Goal: Information Seeking & Learning: Learn about a topic

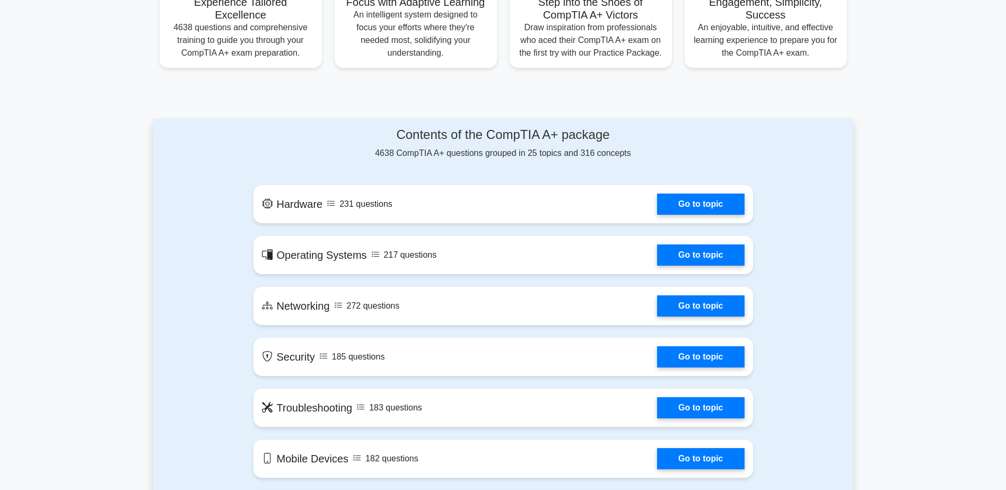
scroll to position [583, 0]
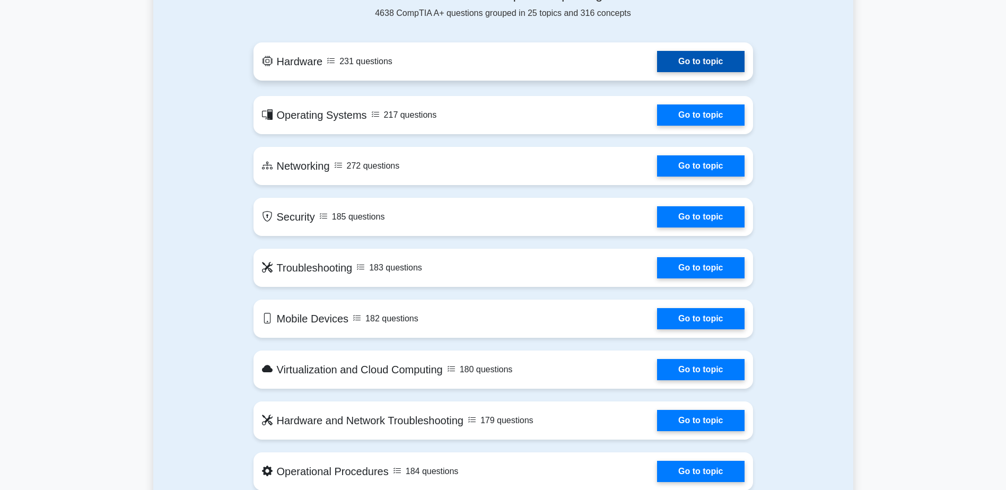
click at [657, 64] on link "Go to topic" at bounding box center [700, 61] width 87 height 21
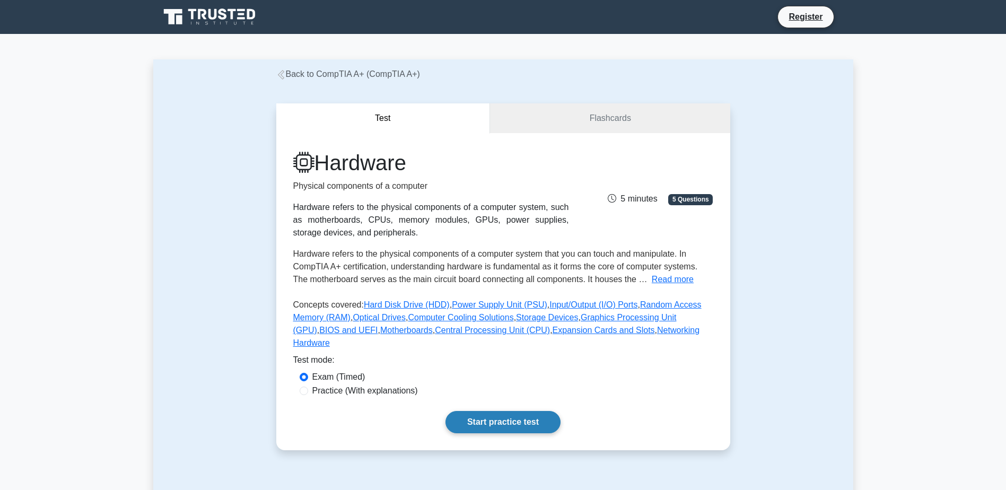
click at [523, 411] on link "Start practice test" at bounding box center [502, 422] width 115 height 22
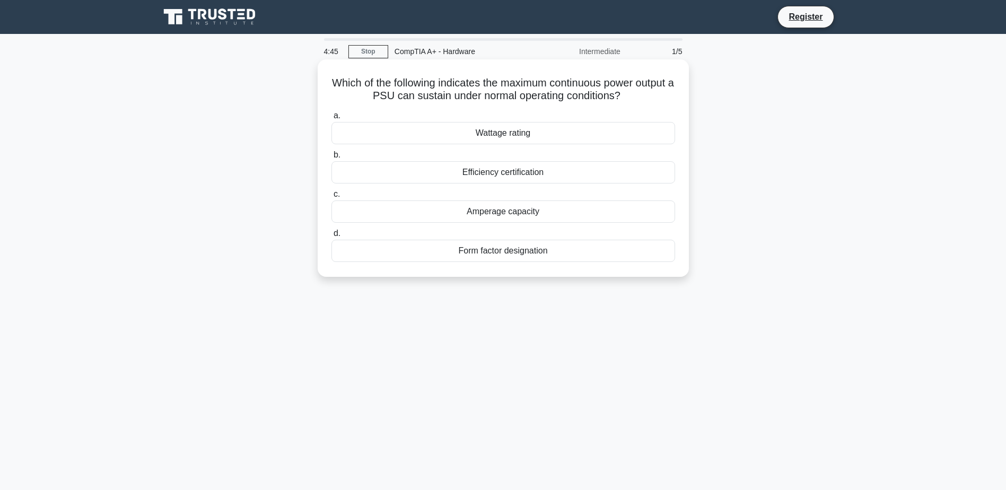
click at [473, 131] on div "Wattage rating" at bounding box center [503, 133] width 344 height 22
click at [331, 119] on input "a. Wattage rating" at bounding box center [331, 115] width 0 height 7
click at [559, 223] on div "High geometry throughput" at bounding box center [503, 211] width 344 height 22
click at [331, 198] on input "c. High geometry throughput" at bounding box center [331, 194] width 0 height 7
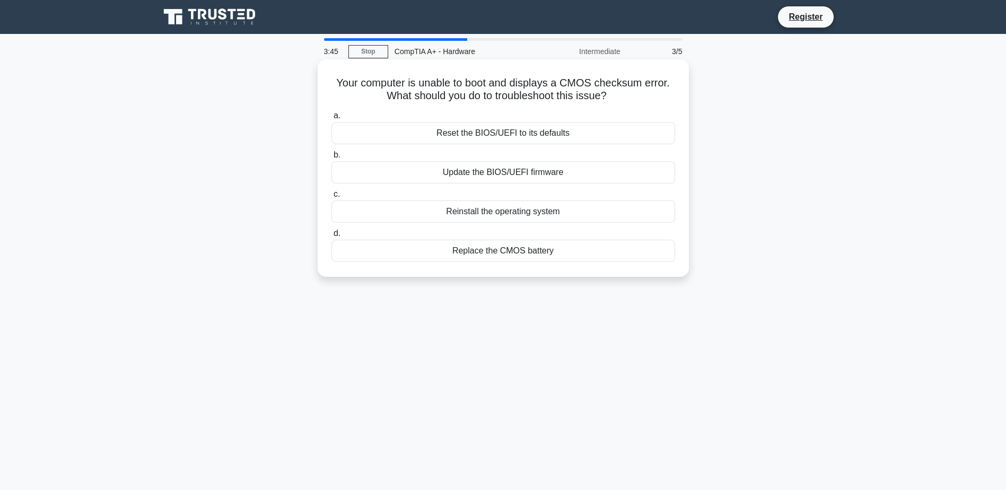
click at [504, 249] on div "Replace the CMOS battery" at bounding box center [503, 251] width 344 height 22
click at [331, 237] on input "d. Replace the CMOS battery" at bounding box center [331, 233] width 0 height 7
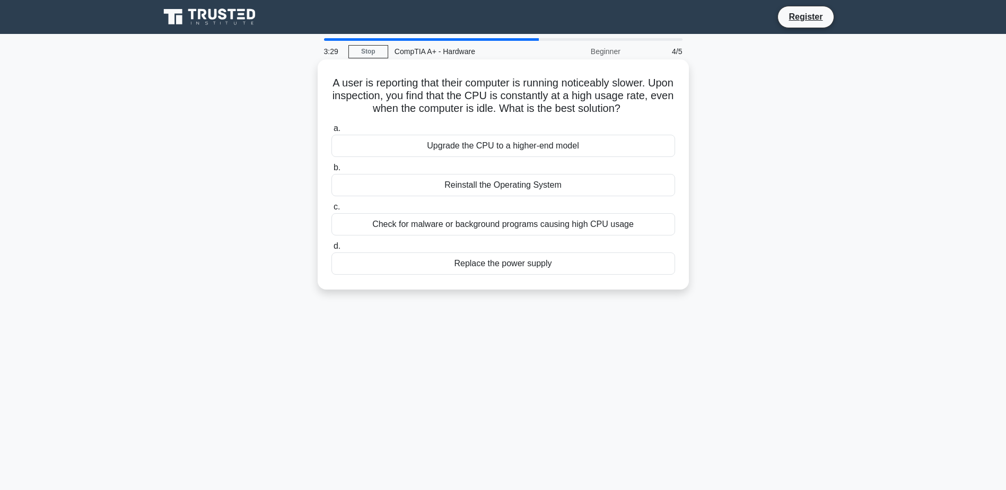
click at [507, 233] on div "Check for malware or background programs causing high CPU usage" at bounding box center [503, 224] width 344 height 22
click at [331, 210] on input "c. Check for malware or background programs causing high CPU usage" at bounding box center [331, 207] width 0 height 7
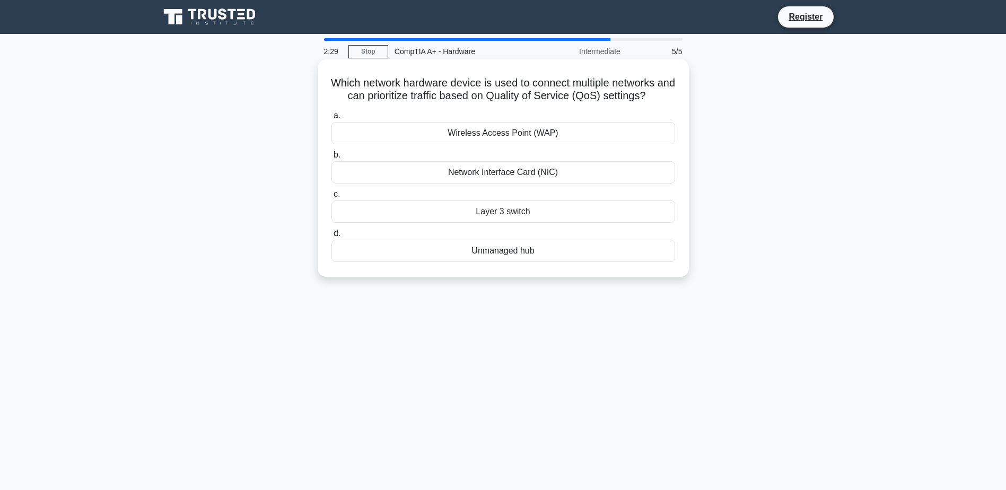
click at [490, 210] on div "Layer 3 switch" at bounding box center [503, 211] width 344 height 22
click at [331, 198] on input "c. Layer 3 switch" at bounding box center [331, 194] width 0 height 7
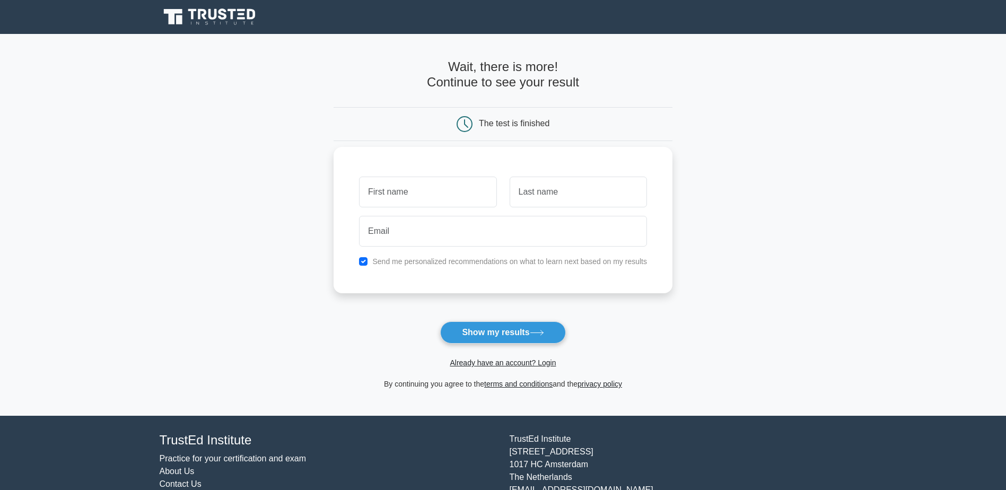
click at [404, 192] on input "text" at bounding box center [427, 192] width 137 height 31
type input "drois"
type input "[PERSON_NAME]"
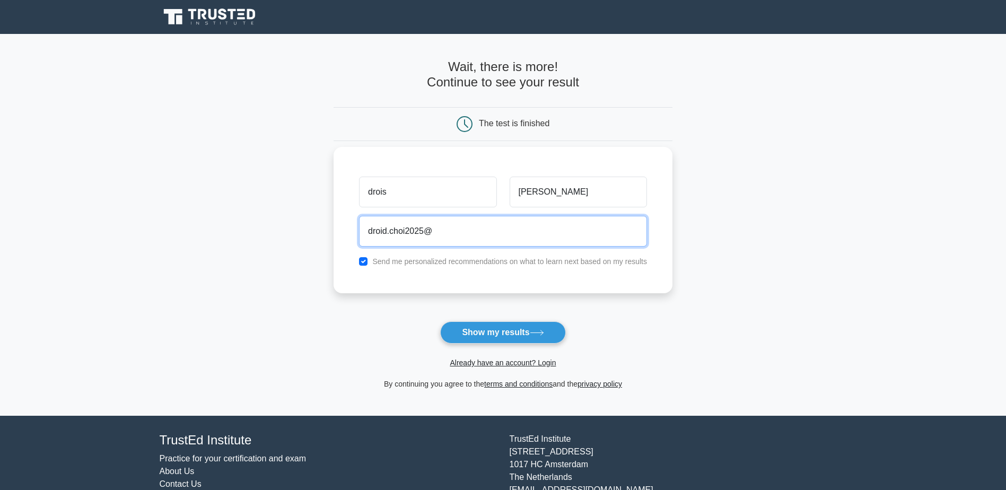
type input "[EMAIL_ADDRESS][DOMAIN_NAME]"
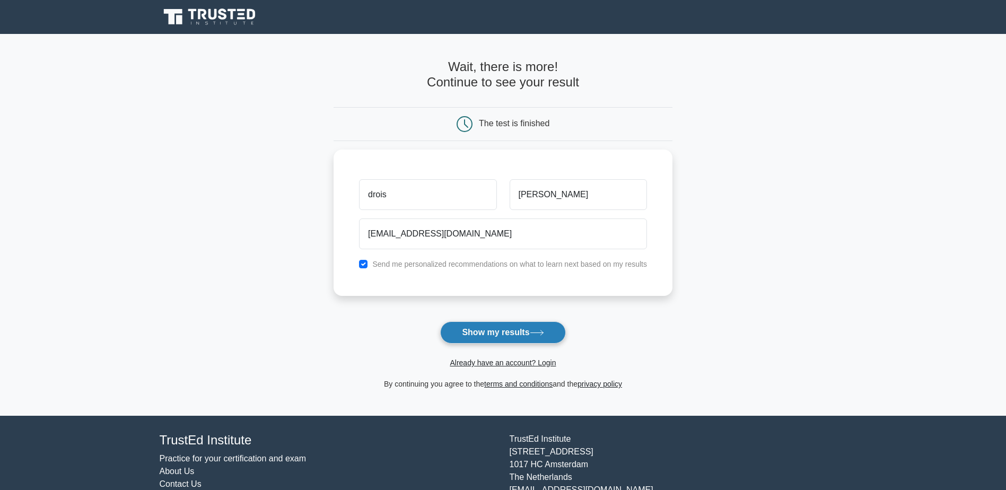
click at [509, 333] on button "Show my results" at bounding box center [502, 332] width 125 height 22
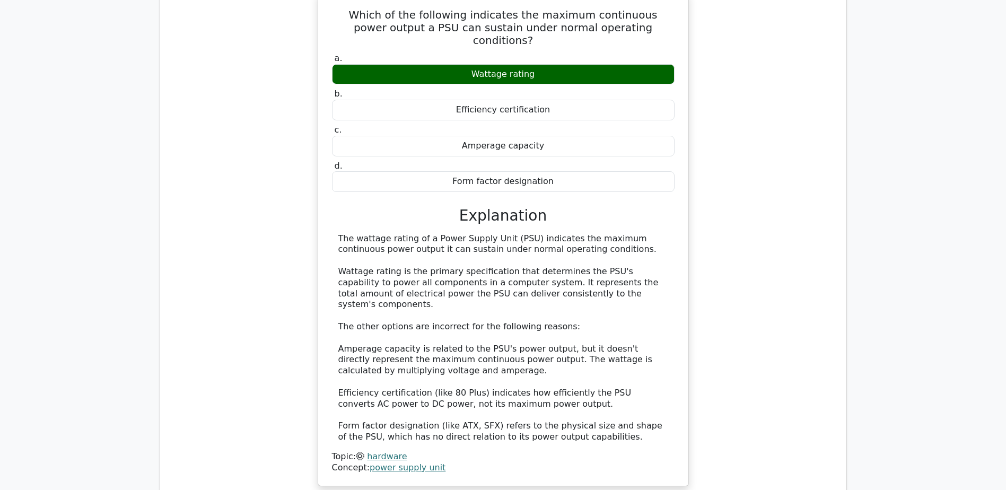
scroll to position [1060, 0]
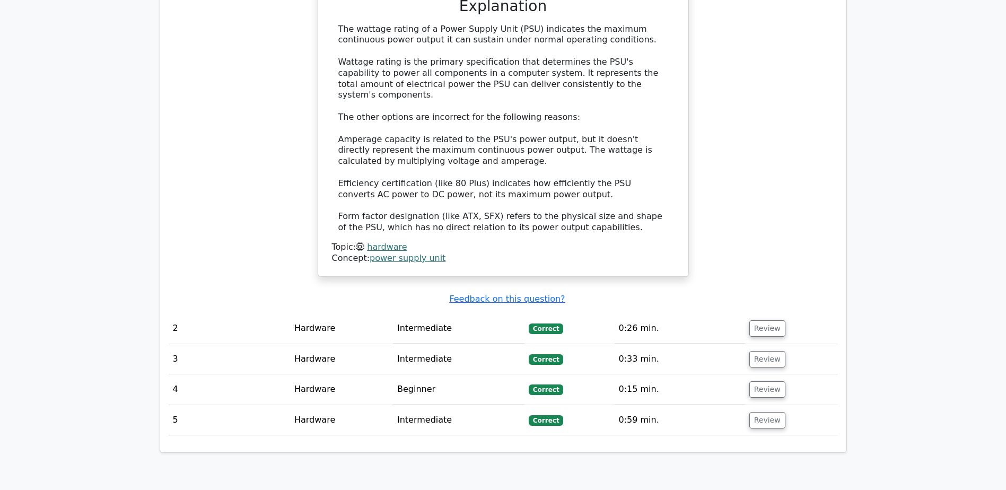
click at [349, 313] on td "Hardware" at bounding box center [341, 328] width 103 height 30
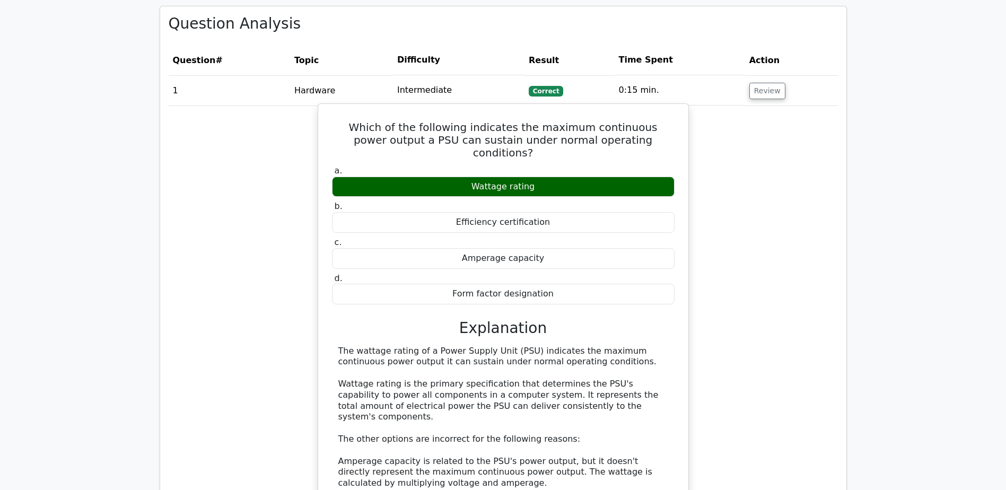
scroll to position [1007, 0]
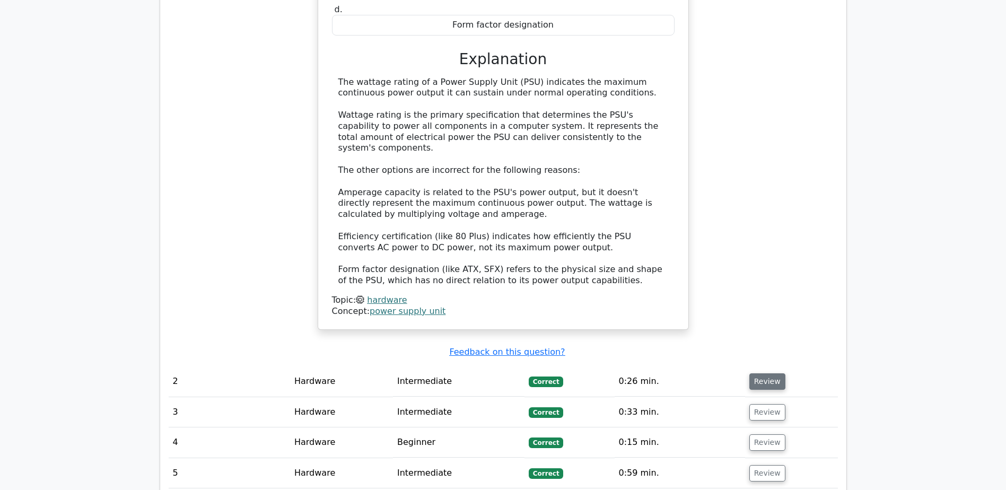
click at [760, 373] on button "Review" at bounding box center [767, 381] width 36 height 16
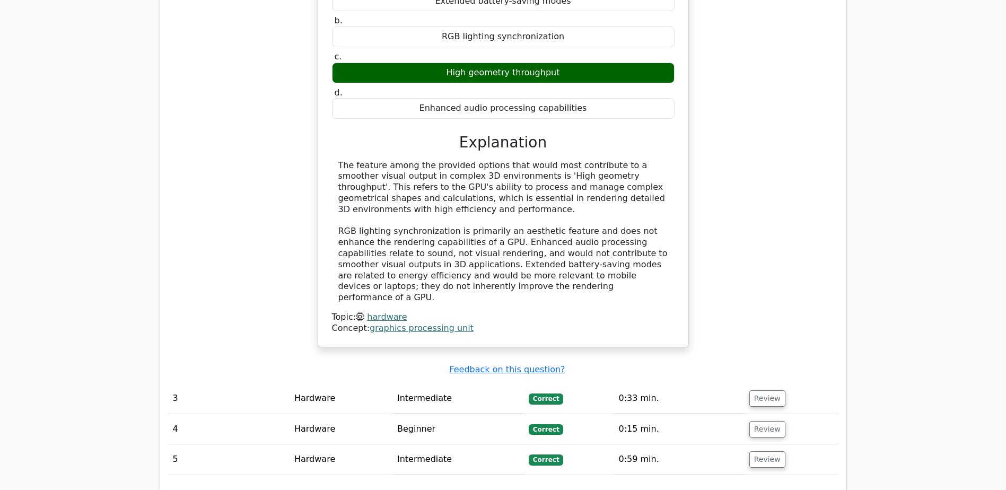
scroll to position [1590, 0]
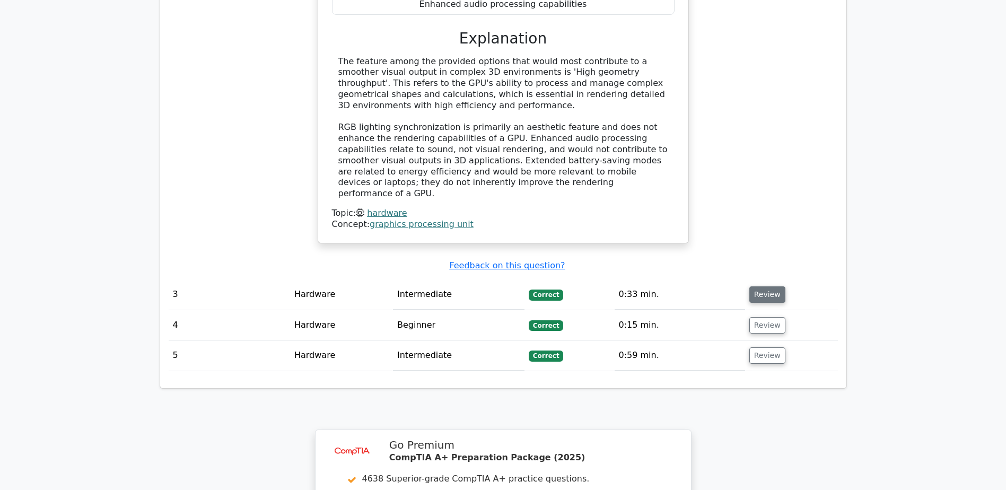
click at [753, 286] on button "Review" at bounding box center [767, 294] width 36 height 16
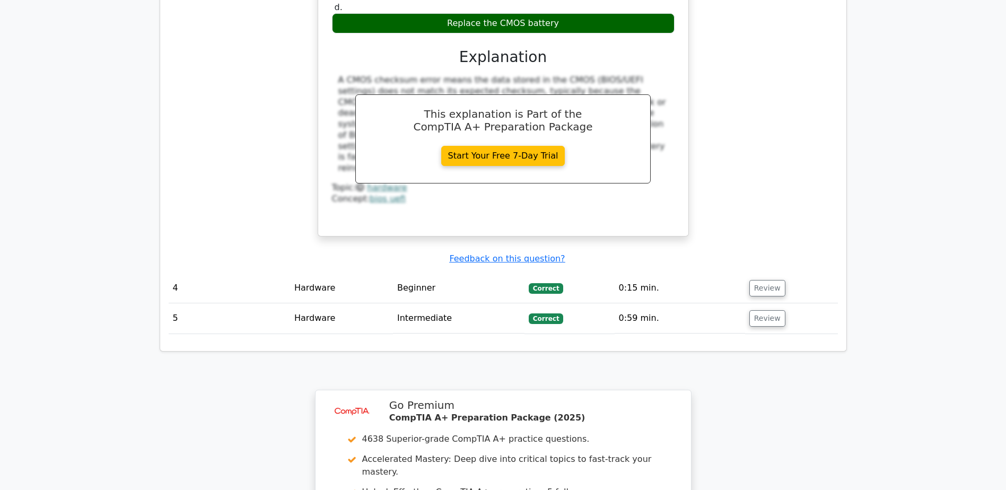
scroll to position [2120, 0]
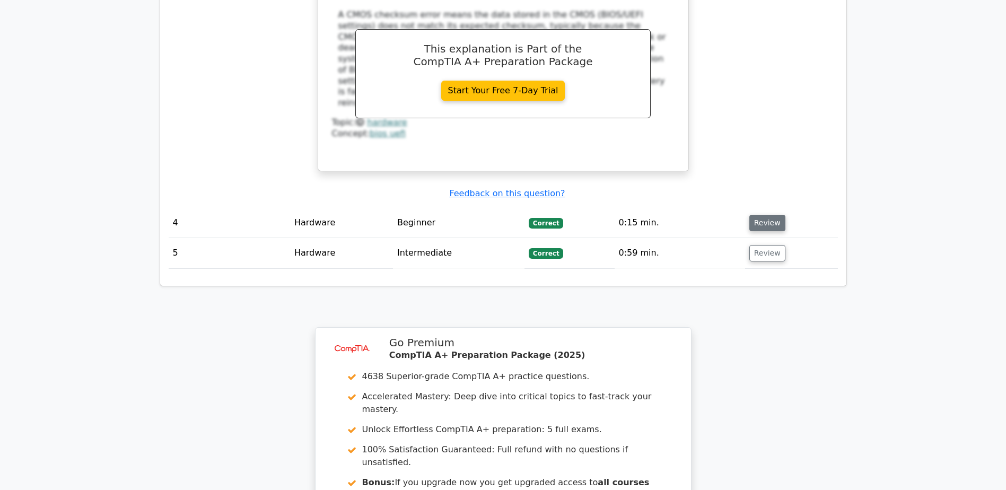
click at [763, 215] on button "Review" at bounding box center [767, 223] width 36 height 16
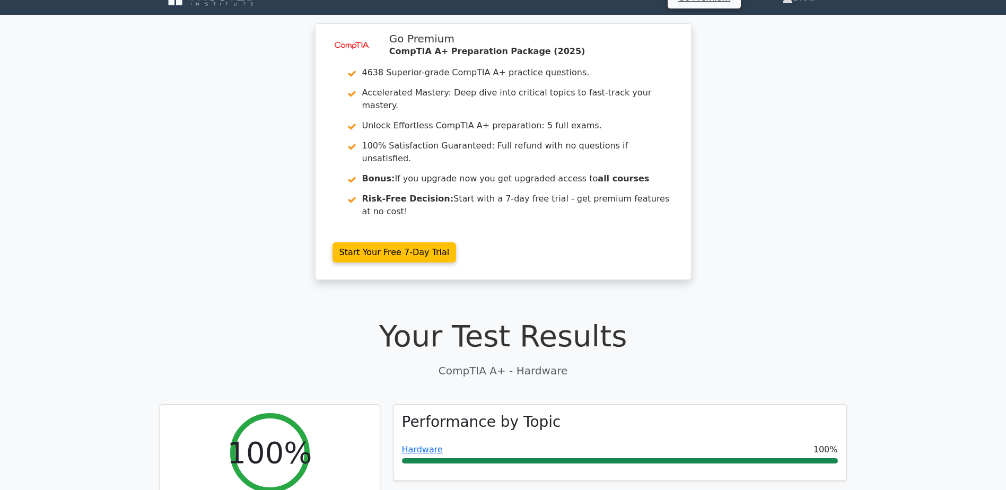
scroll to position [0, 0]
